Goal: Register for event/course

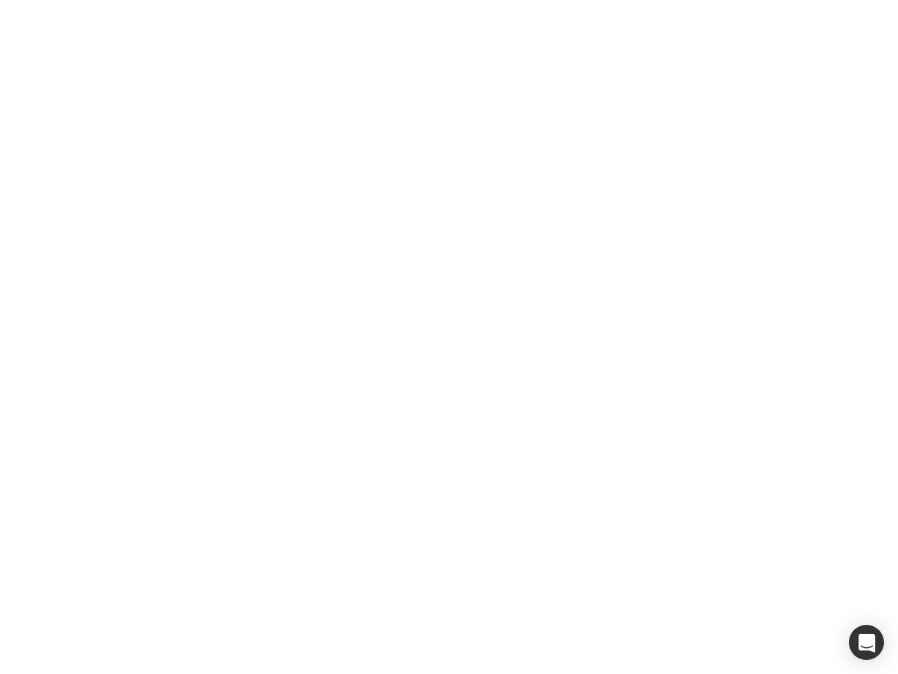
click at [449, 337] on div at bounding box center [449, 337] width 898 height 674
click at [867, 642] on div "button" at bounding box center [866, 642] width 35 height 35
click at [449, 337] on div at bounding box center [449, 337] width 898 height 674
click at [867, 642] on div "button" at bounding box center [866, 642] width 35 height 35
